Goal: Task Accomplishment & Management: Manage account settings

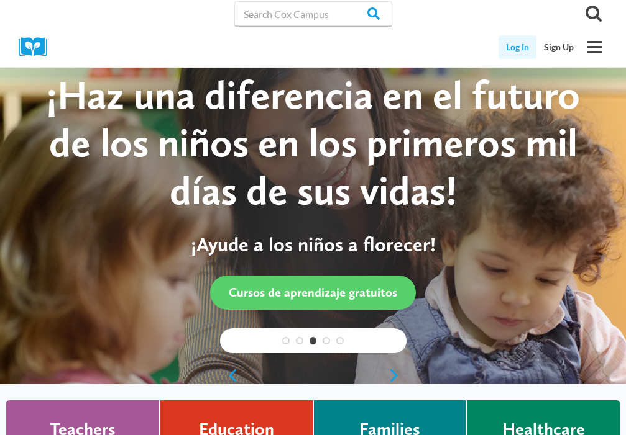
click at [521, 47] on link "Log In" at bounding box center [517, 47] width 38 height 24
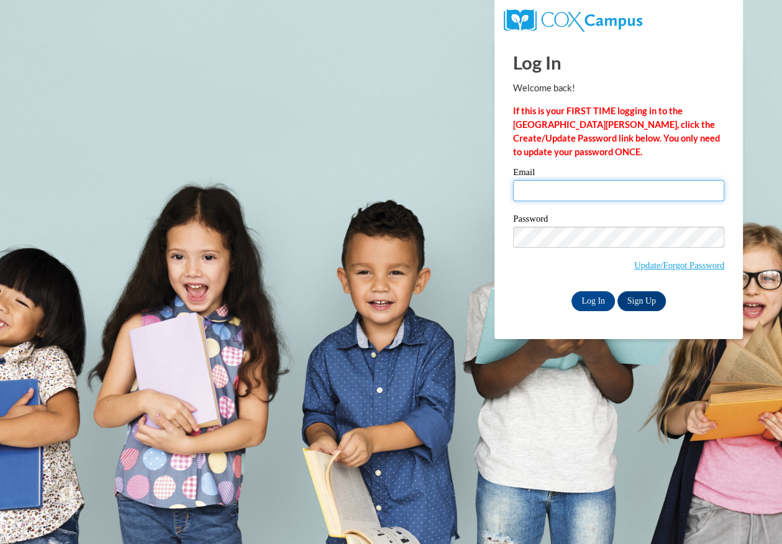
click at [567, 189] on input "Email" at bounding box center [618, 190] width 211 height 21
type input "cjilleyn@gmail.com"
click at [597, 296] on input "Log In" at bounding box center [593, 301] width 43 height 20
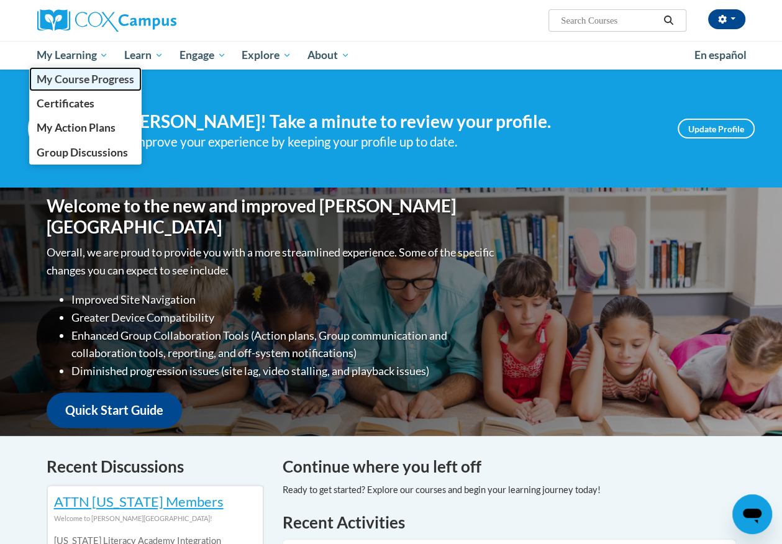
click at [87, 79] on span "My Course Progress" at bounding box center [85, 79] width 97 height 13
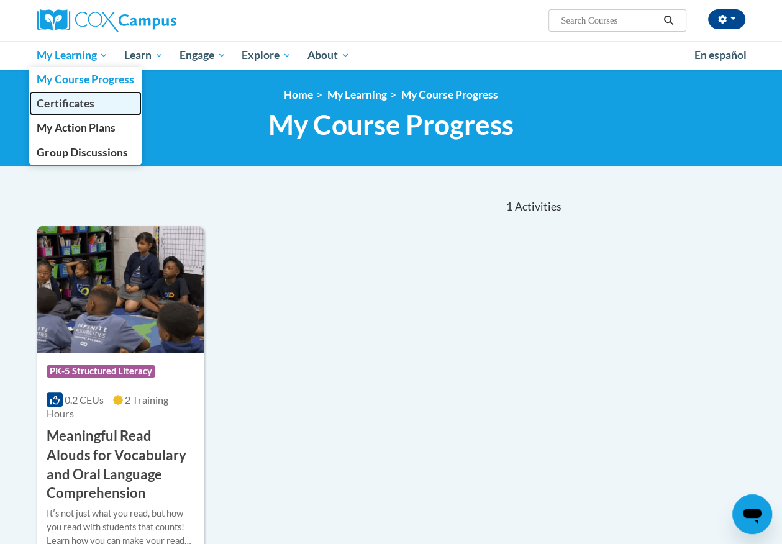
click at [89, 109] on span "Certificates" at bounding box center [65, 103] width 57 height 13
